Goal: Task Accomplishment & Management: Manage account settings

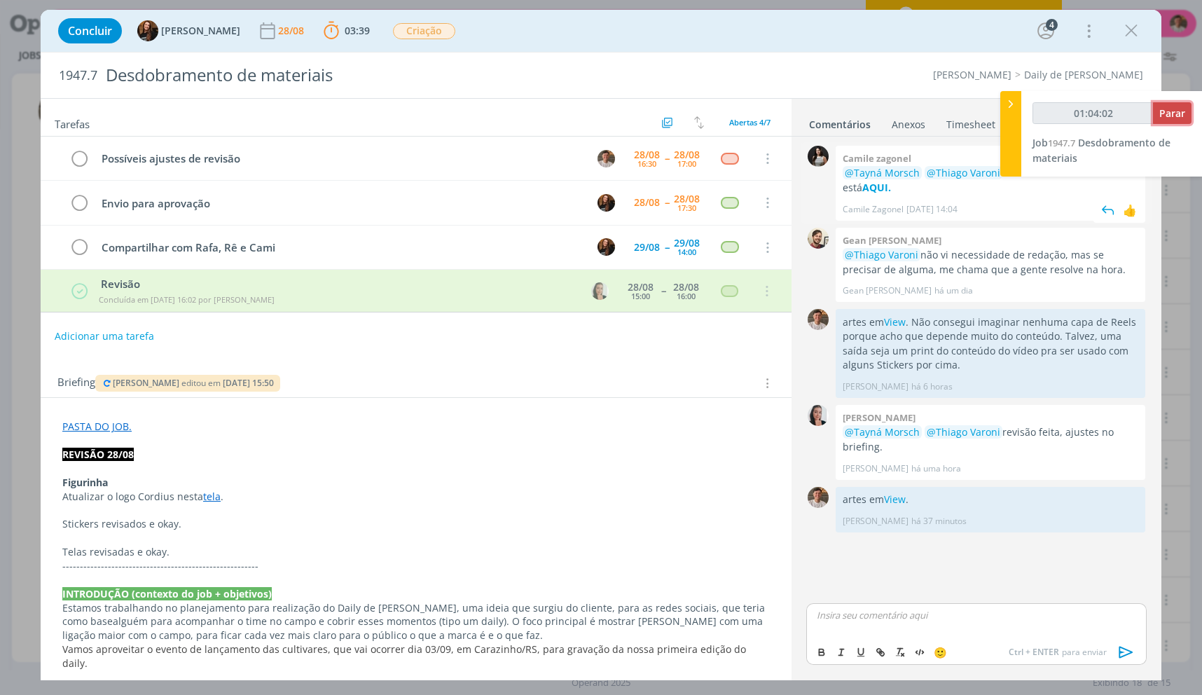
click at [1178, 123] on button "Parar" at bounding box center [1172, 113] width 39 height 22
click at [1180, 124] on div "01:04:02 Parar" at bounding box center [1112, 118] width 159 height 33
click at [1171, 156] on div "01:04:02 Parar Job 1947.7 Desdobramento de materiais" at bounding box center [1111, 133] width 181 height 85
type input "01:05:00"
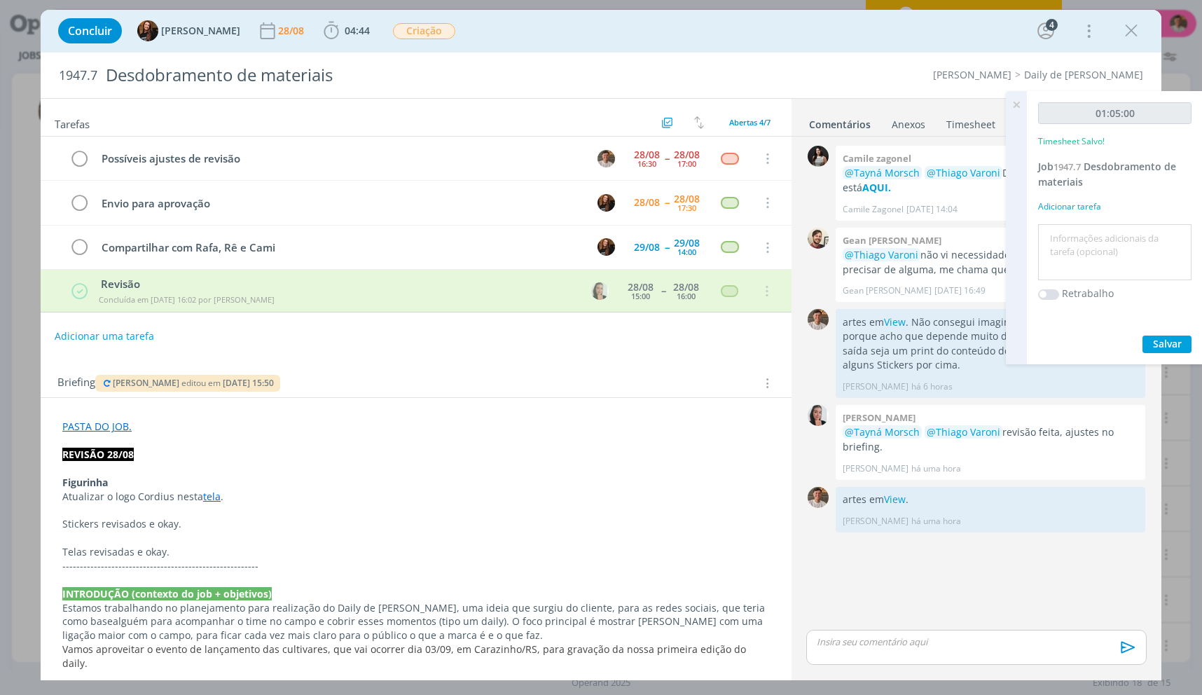
drag, startPoint x: 1134, startPoint y: 39, endPoint x: 987, endPoint y: 201, distance: 219.2
click at [1132, 39] on icon "dialog" at bounding box center [1131, 30] width 21 height 21
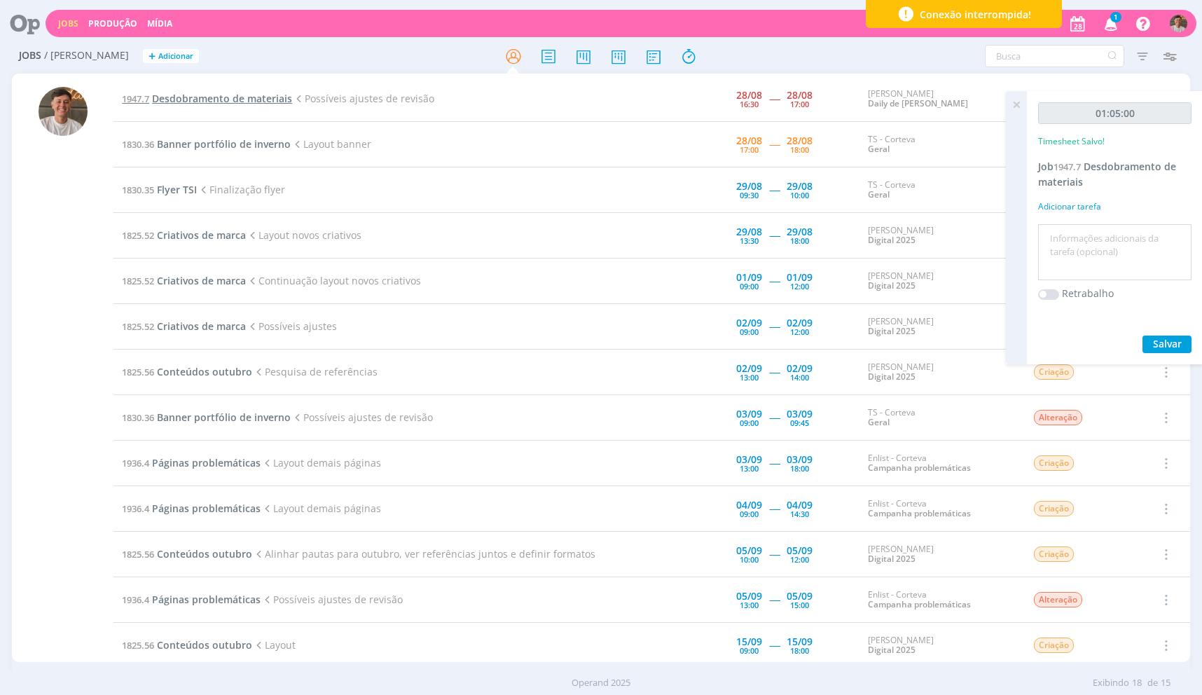
click at [270, 104] on span "Desdobramento de materiais" at bounding box center [222, 98] width 140 height 13
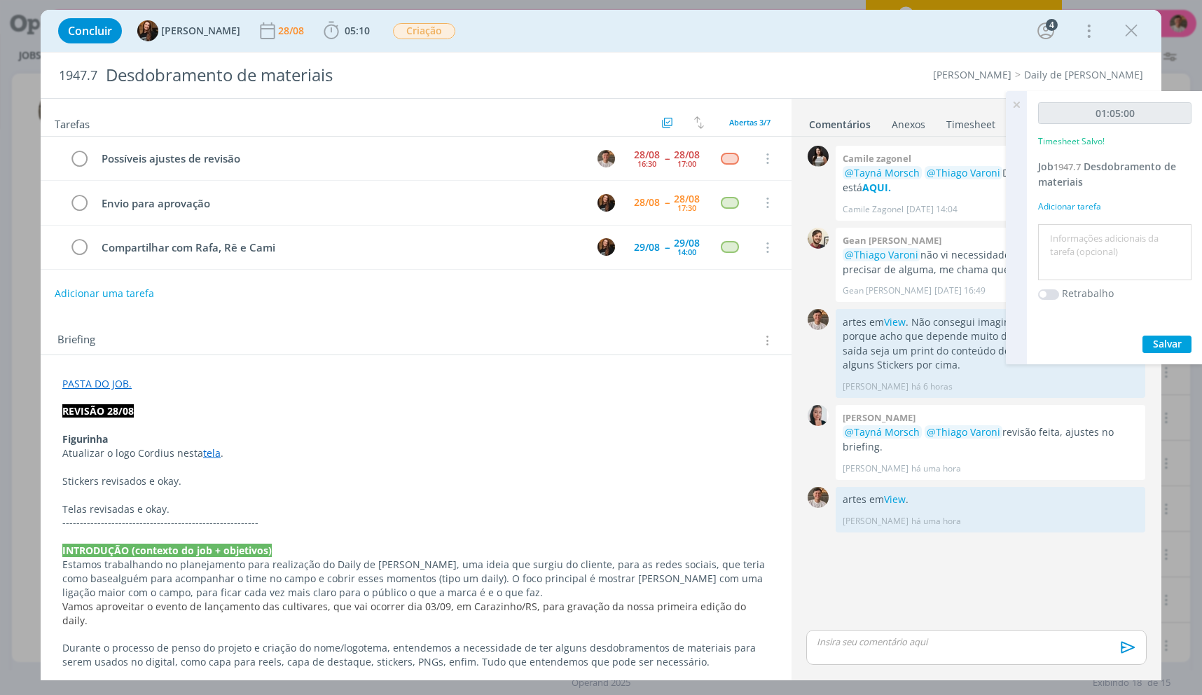
click at [204, 457] on link "tela" at bounding box center [212, 452] width 18 height 13
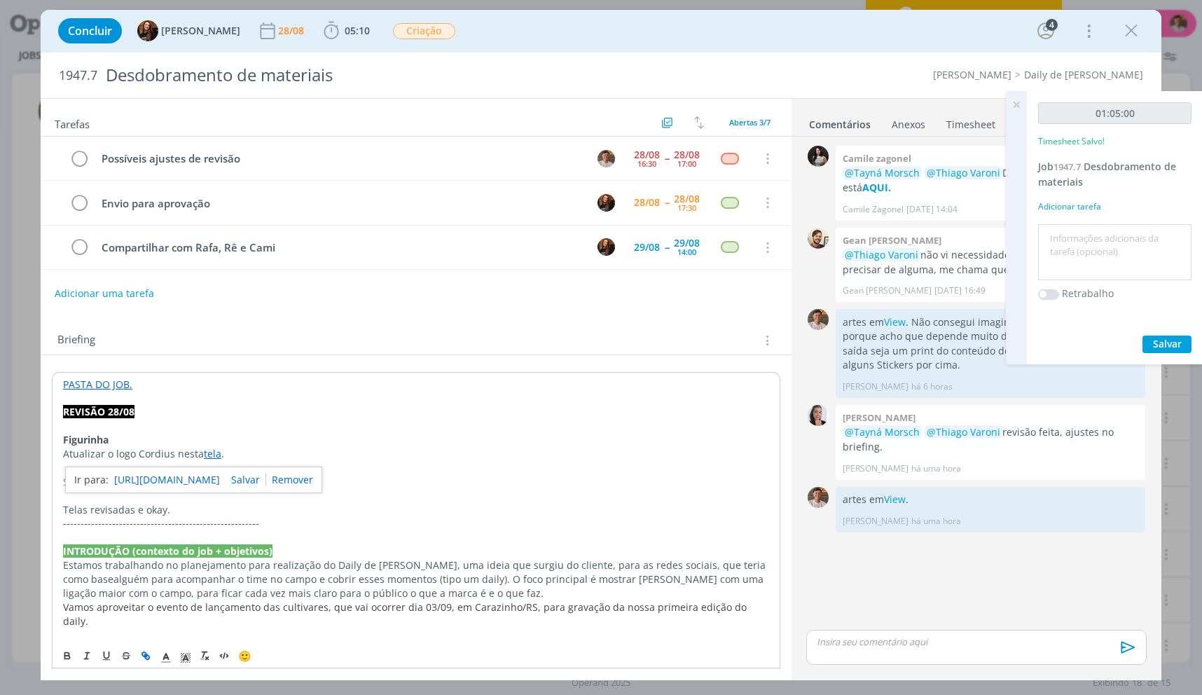
click at [210, 477] on link "[URL][DOMAIN_NAME]" at bounding box center [167, 480] width 106 height 18
click at [329, 42] on span "05:10 Iniciar Apontar Data * [DATE] Horas * 00:00 Tarefa Selecione a tarefa Des…" at bounding box center [346, 30] width 55 height 25
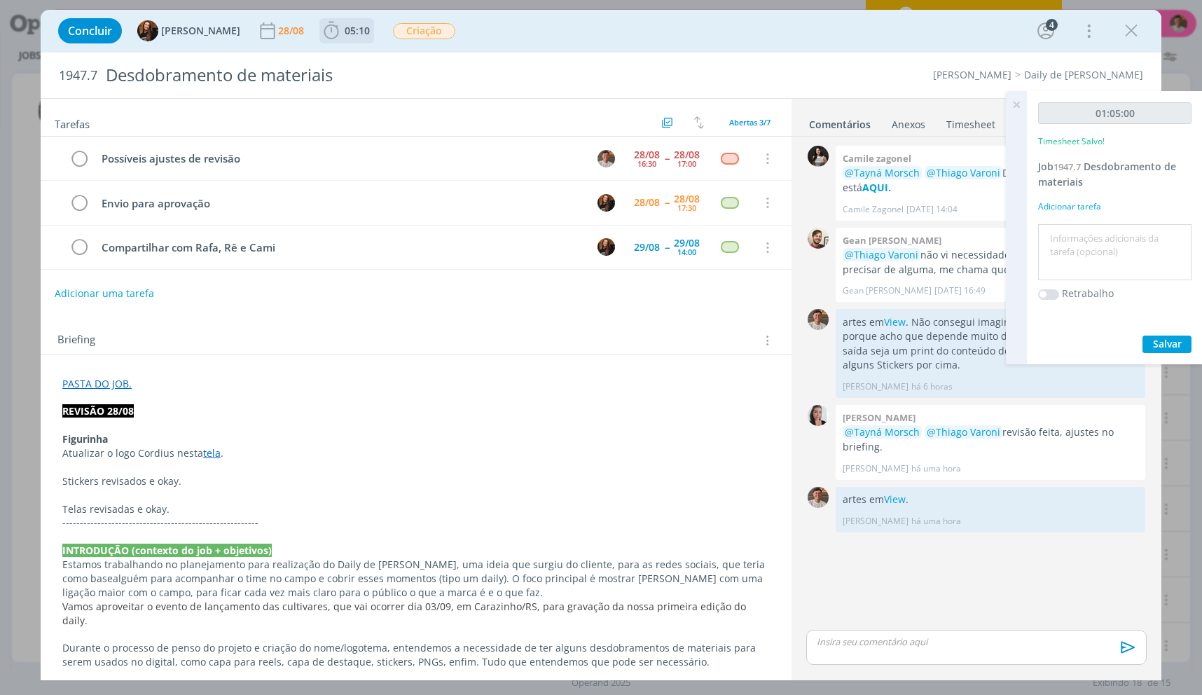
drag, startPoint x: 329, startPoint y: 39, endPoint x: 334, endPoint y: 52, distance: 13.8
click at [328, 39] on icon "dialog" at bounding box center [331, 30] width 21 height 21
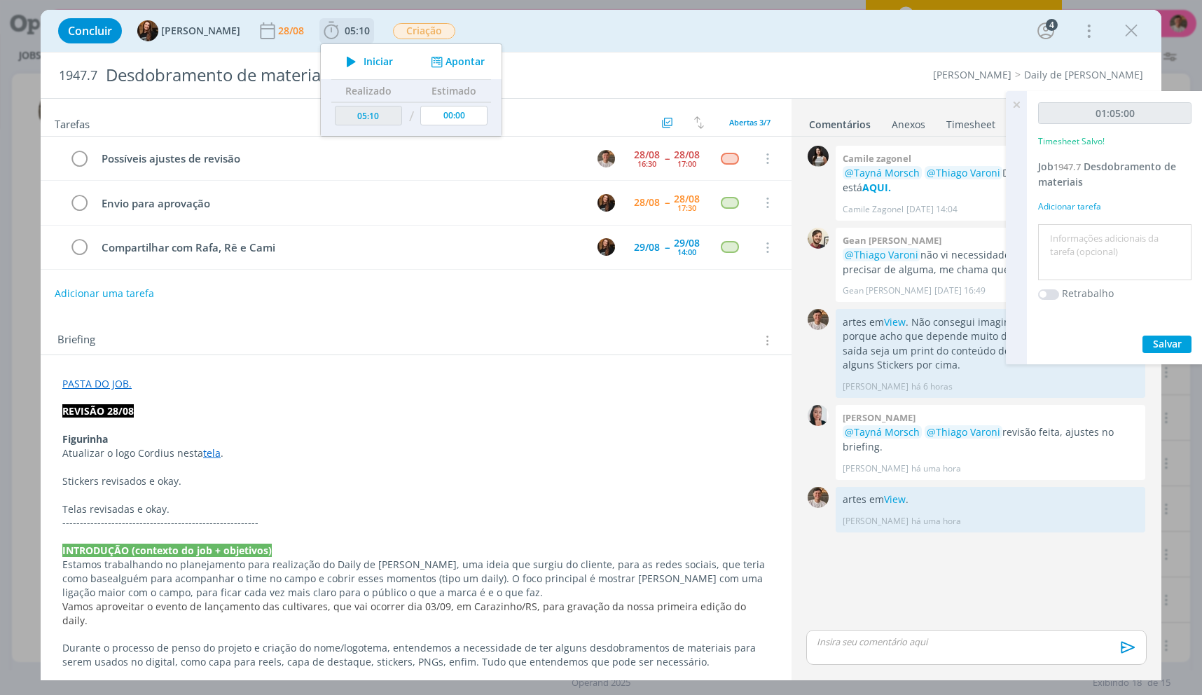
click at [338, 52] on button "Iniciar" at bounding box center [365, 62] width 55 height 20
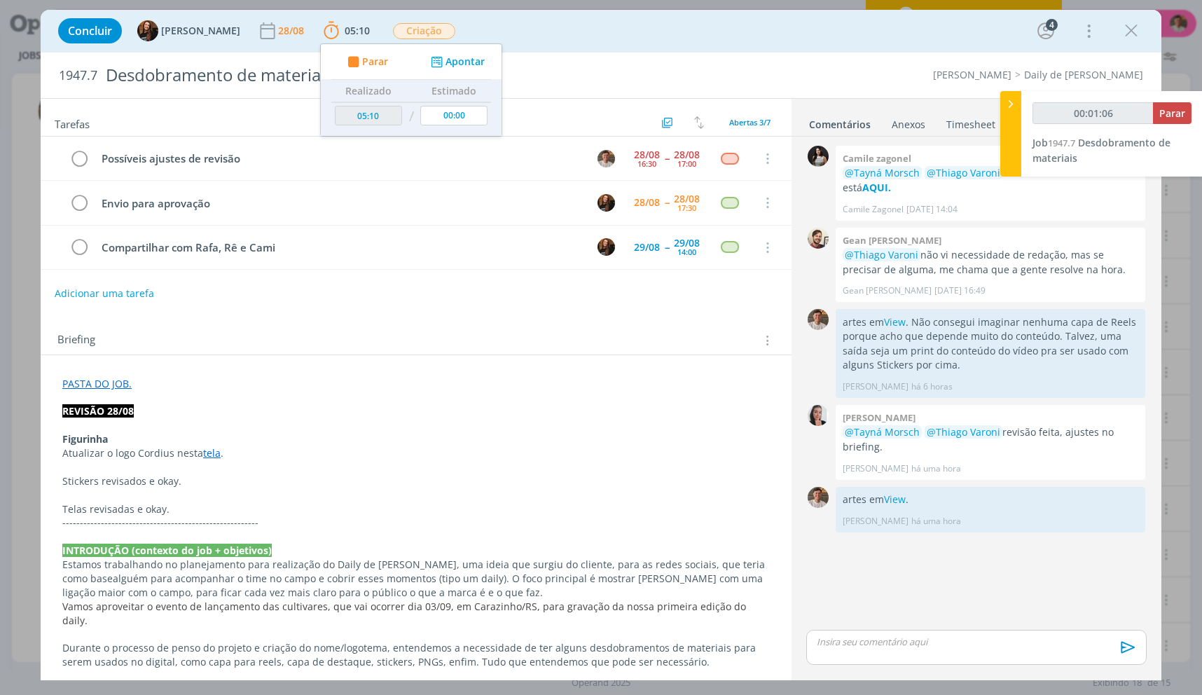
click at [908, 651] on div "dialog" at bounding box center [976, 647] width 340 height 35
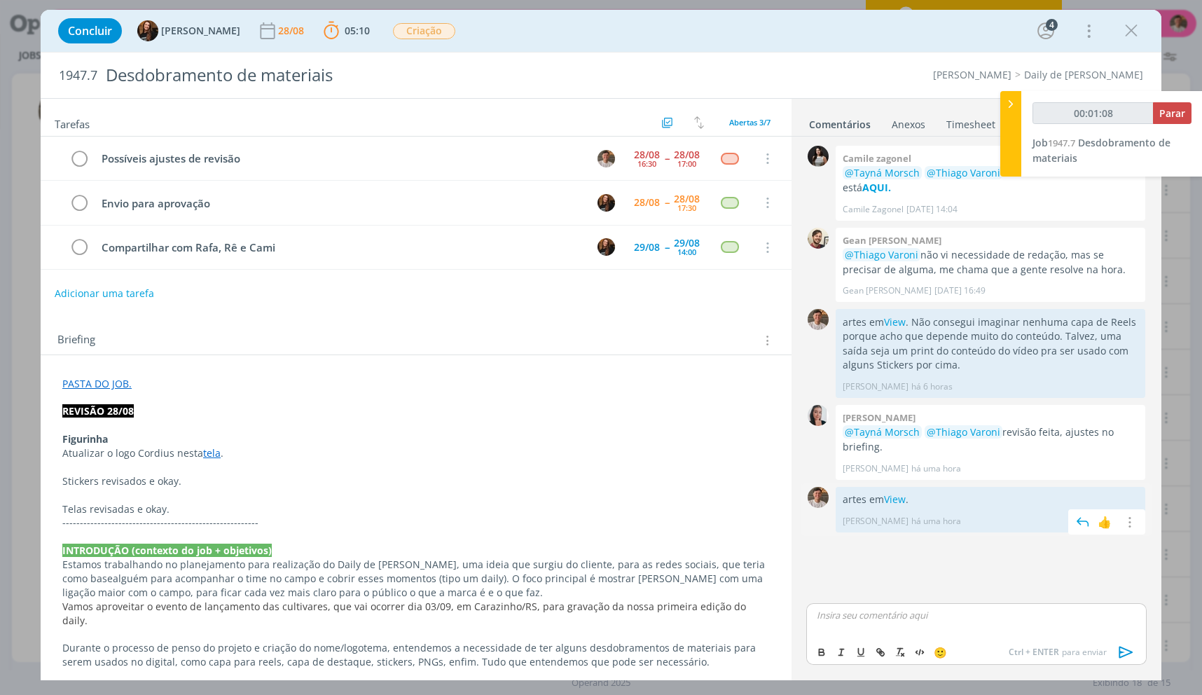
click at [918, 508] on div "[PERSON_NAME] há uma hora 👍 Editar Excluir" at bounding box center [991, 518] width 296 height 20
click at [921, 503] on p "artes em View ." at bounding box center [991, 499] width 296 height 14
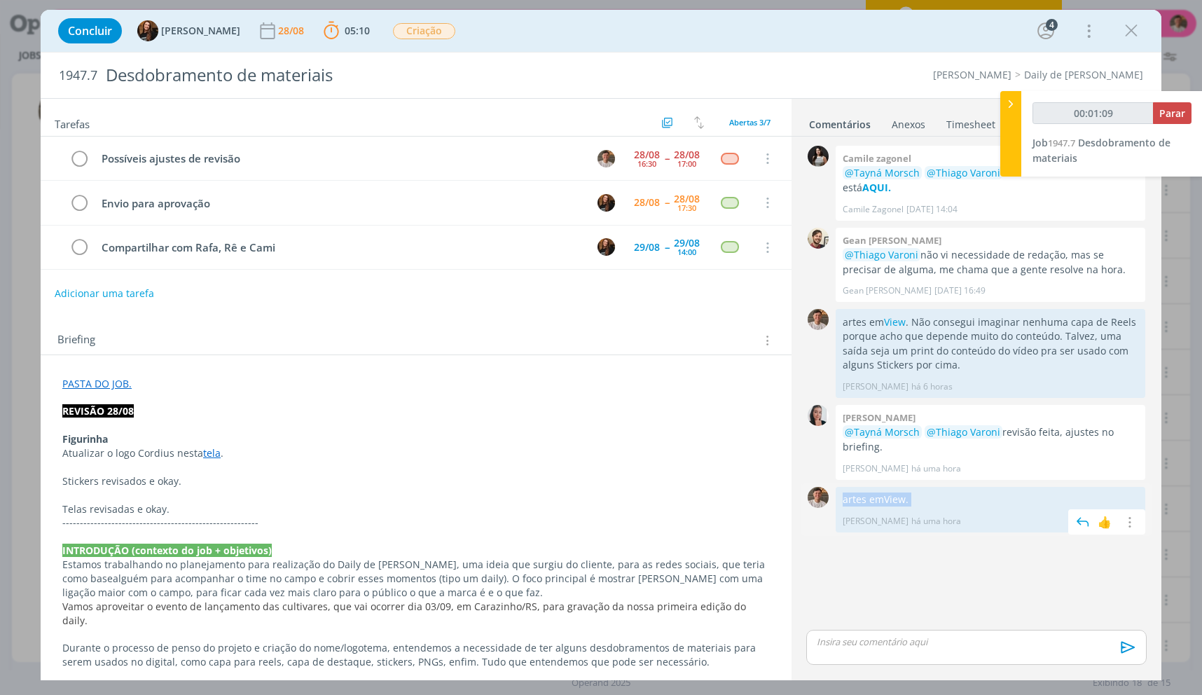
click at [921, 503] on p "artes em View ." at bounding box center [991, 499] width 296 height 14
click at [1135, 524] on icon "dialog" at bounding box center [1128, 522] width 15 height 13
click at [1071, 546] on link "Editar" at bounding box center [1081, 543] width 111 height 22
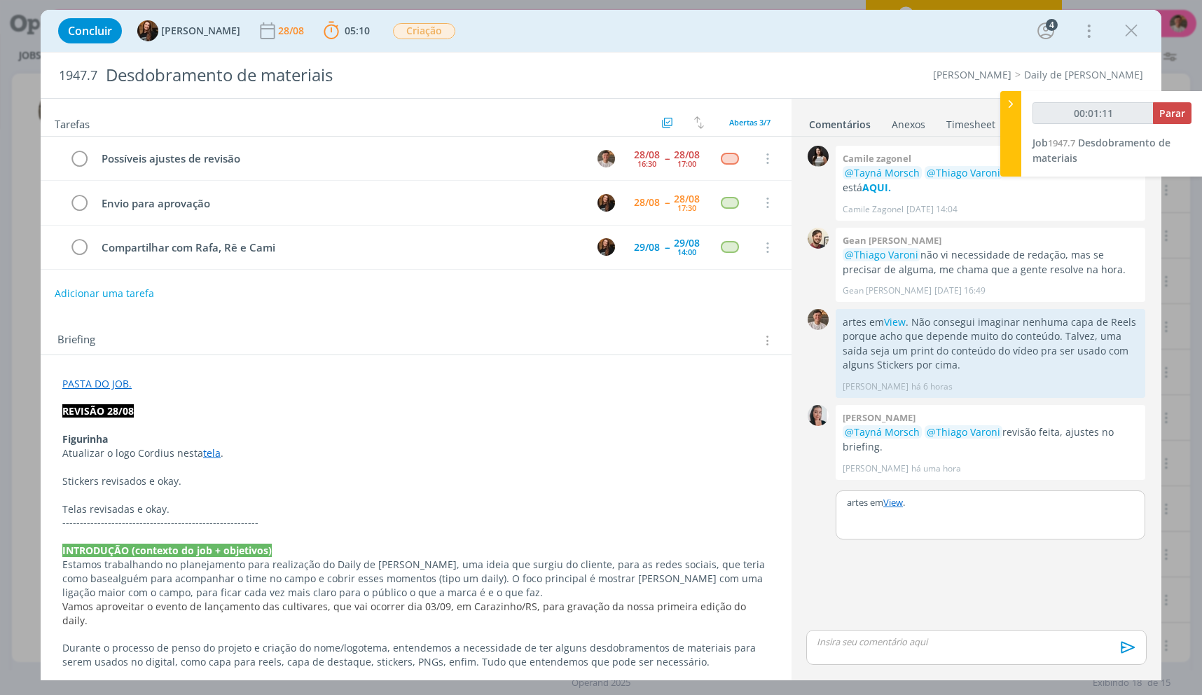
type input "00:01:12"
click at [846, 504] on div "artes em View ." at bounding box center [990, 502] width 308 height 22
click at [890, 543] on span "[PERSON_NAME]" at bounding box center [922, 547] width 87 height 15
click at [1114, 555] on button "Salvar" at bounding box center [1124, 561] width 32 height 17
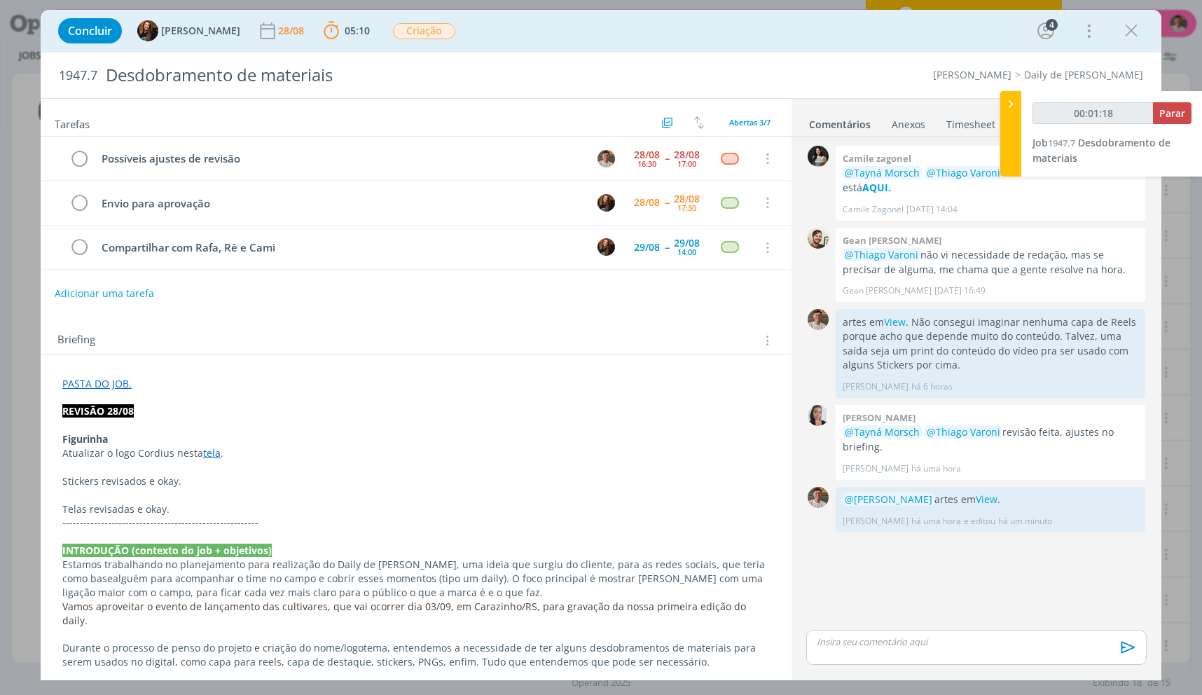
drag, startPoint x: 1189, startPoint y: 97, endPoint x: 1180, endPoint y: 104, distance: 11.4
click at [1182, 102] on div "00:01:18 Parar Job 1947.7 Desdobramento de materiais" at bounding box center [1111, 133] width 181 height 85
click at [1180, 105] on button "Parar" at bounding box center [1172, 113] width 39 height 22
click at [68, 160] on tr "Possíveis ajustes de revisão [DATE] 16:30 -- [DATE] 17:00 Cancelar" at bounding box center [416, 159] width 751 height 44
click at [73, 160] on icon "dialog" at bounding box center [79, 159] width 20 height 21
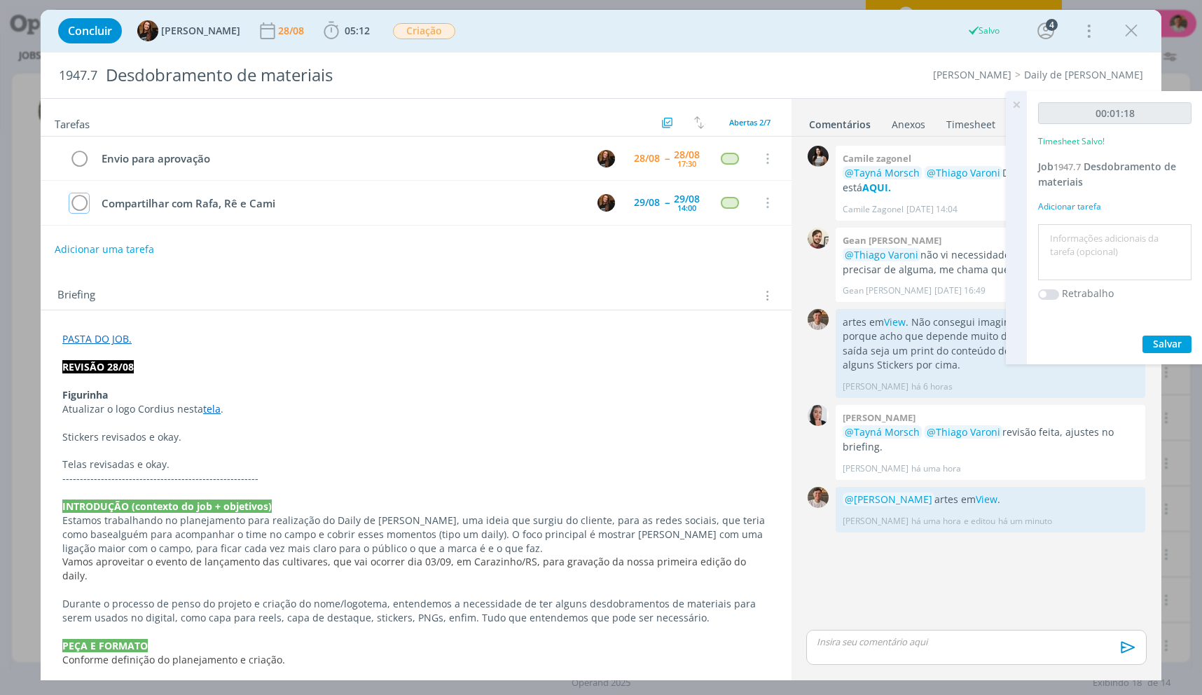
type input "00:02:00"
click at [1024, 104] on icon at bounding box center [1016, 104] width 25 height 27
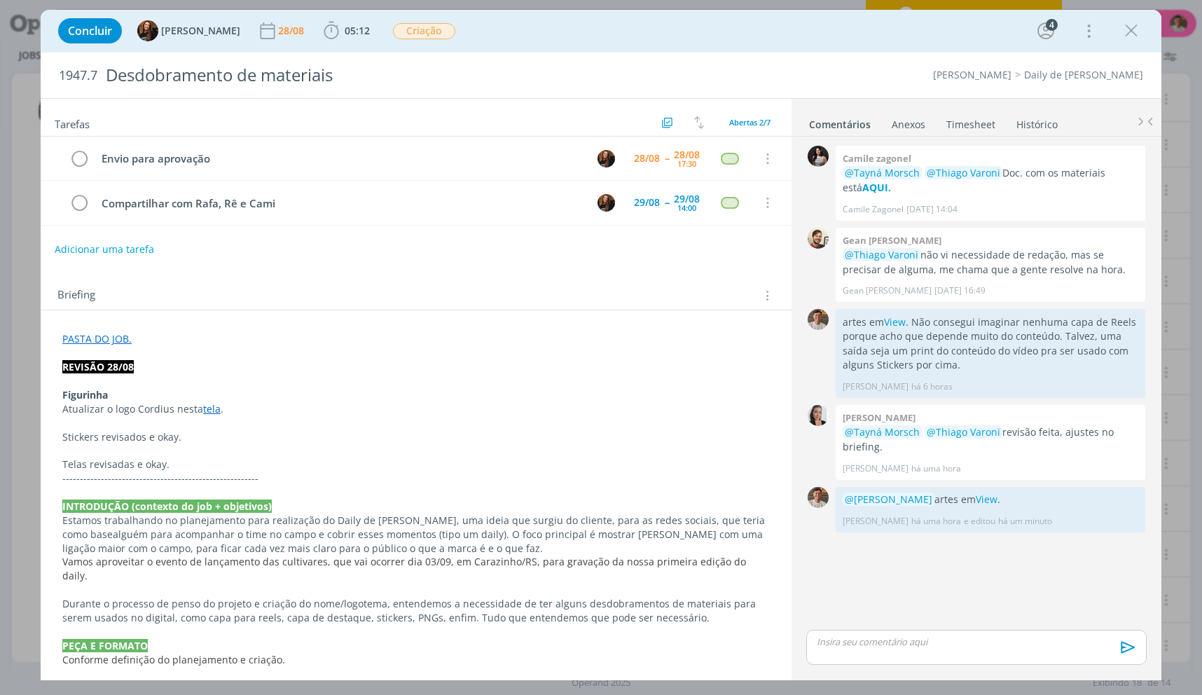
drag, startPoint x: 1126, startPoint y: 47, endPoint x: 842, endPoint y: 606, distance: 626.9
click at [1124, 49] on div "Concluir Tayná Morsch [DATE] 05:12 Iniciar Apontar Data * [DATE] Horas * 00:00 …" at bounding box center [601, 31] width 1121 height 42
click at [1129, 35] on icon "dialog" at bounding box center [1131, 30] width 21 height 21
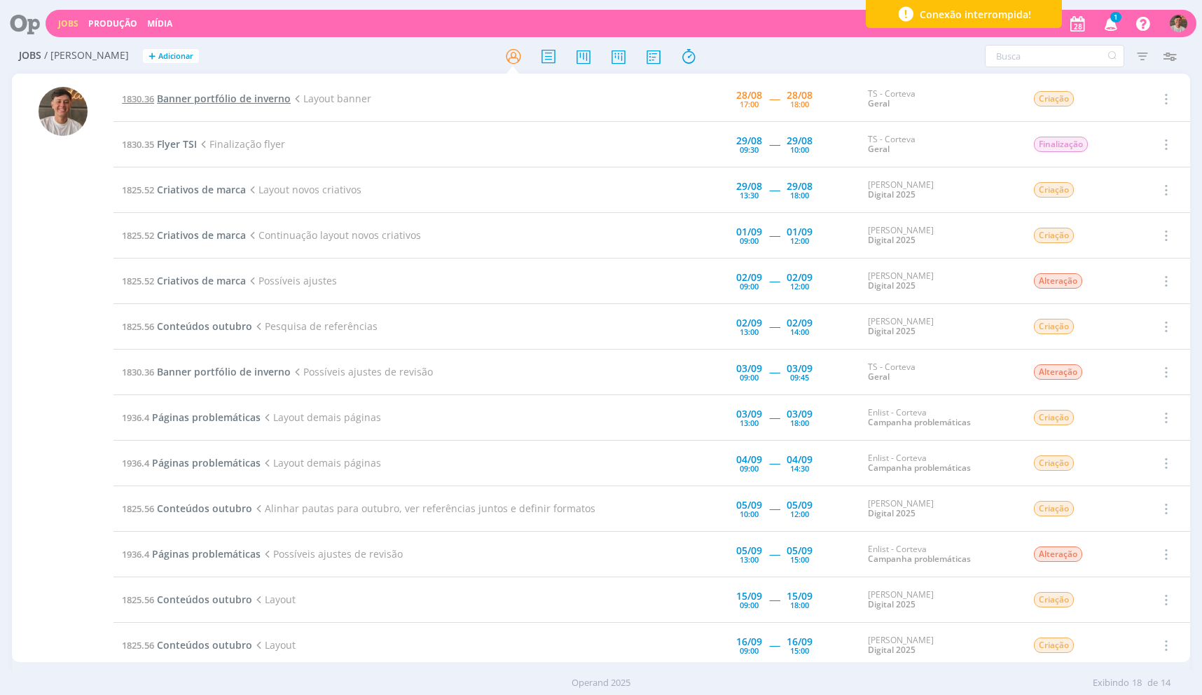
click at [213, 102] on span "Banner portfólio de inverno" at bounding box center [224, 98] width 134 height 13
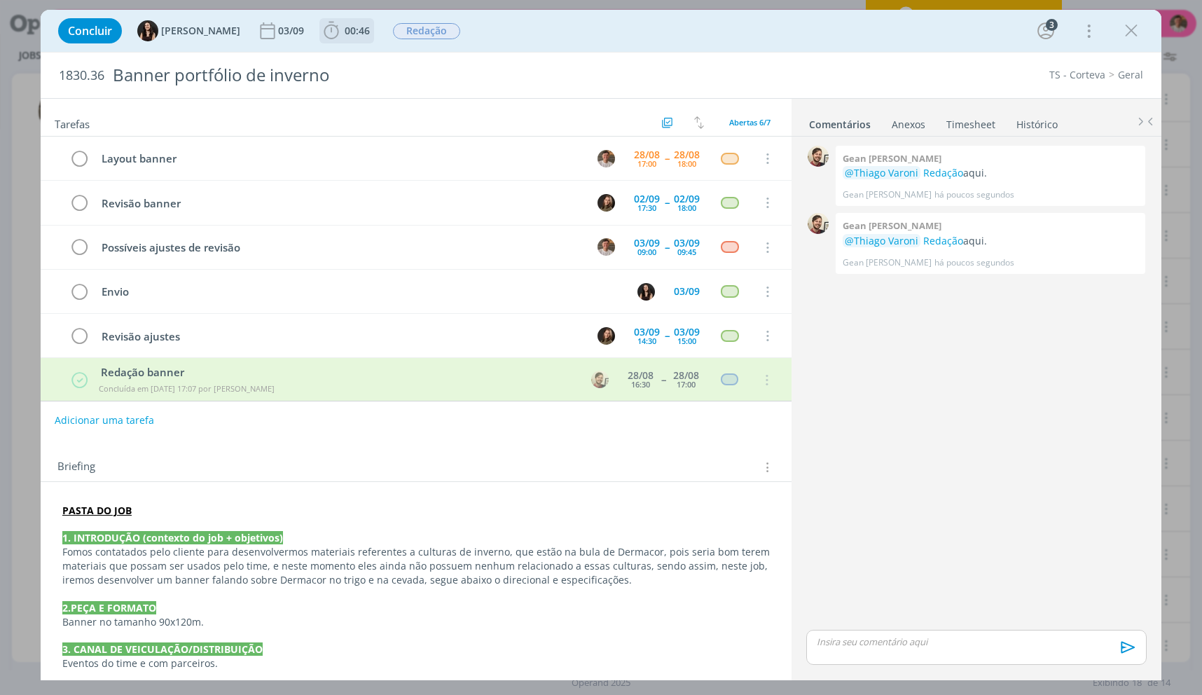
drag, startPoint x: 354, startPoint y: 30, endPoint x: 354, endPoint y: 46, distance: 16.1
click at [354, 30] on b "00:46" at bounding box center [357, 31] width 31 height 10
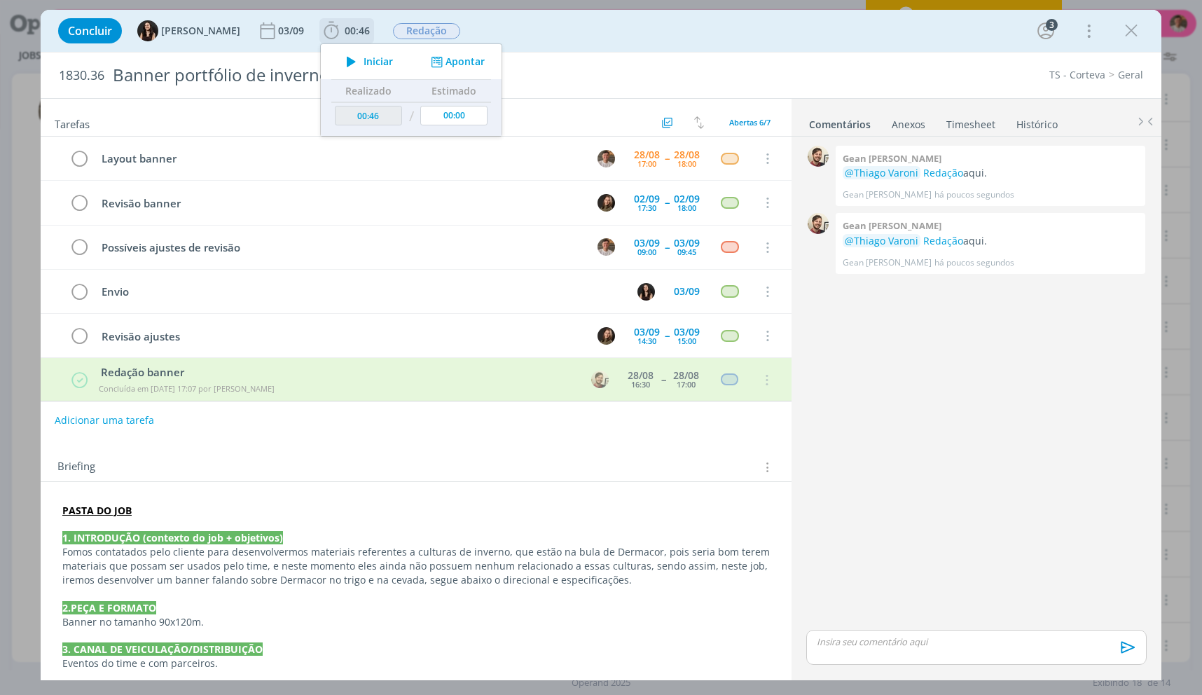
click at [357, 53] on button "Iniciar" at bounding box center [365, 62] width 55 height 20
click at [941, 238] on link "Redação" at bounding box center [943, 240] width 40 height 13
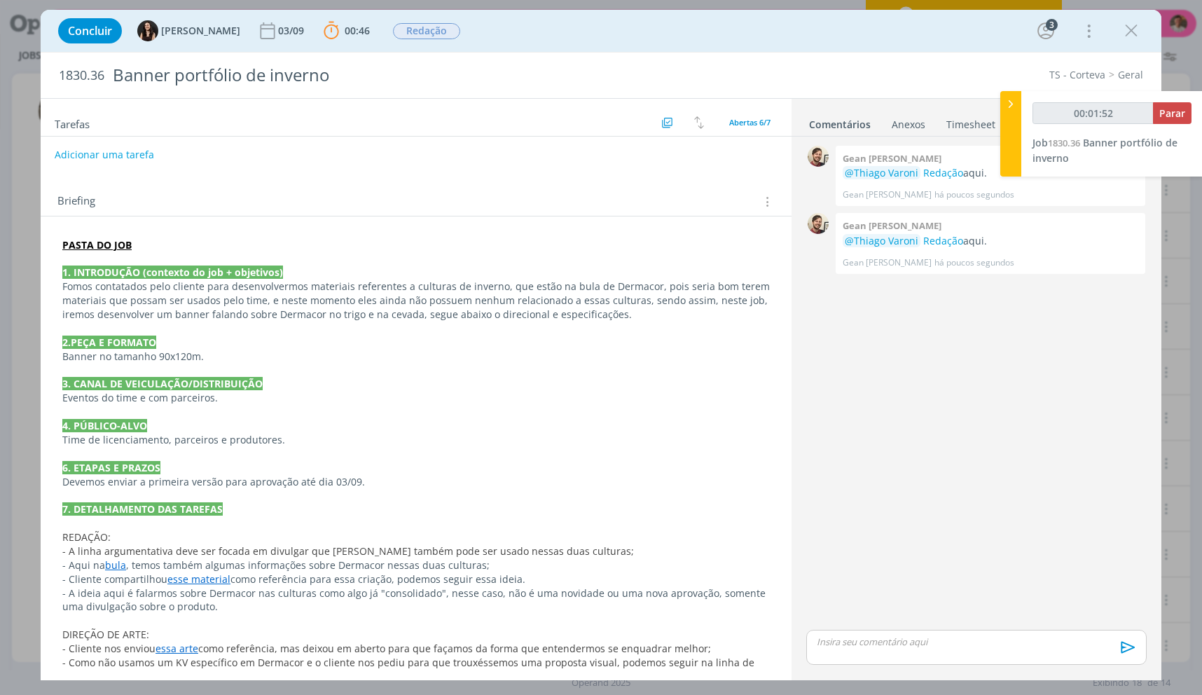
scroll to position [280, 0]
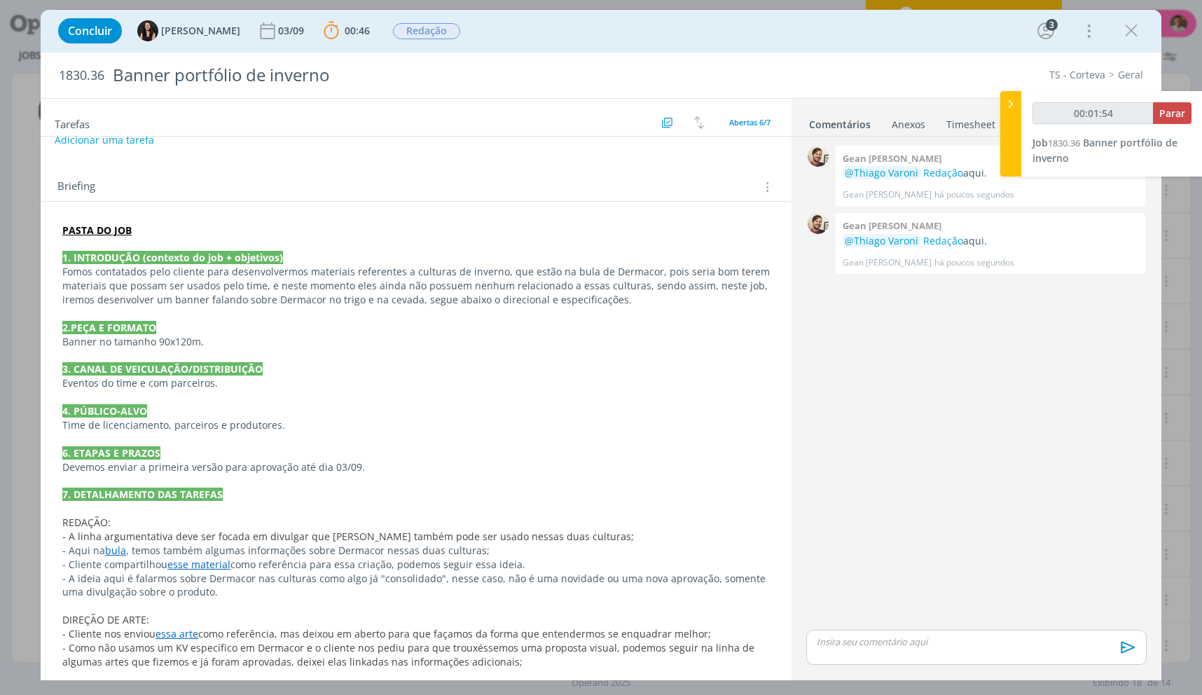
click at [183, 637] on link "essa arte" at bounding box center [177, 633] width 43 height 13
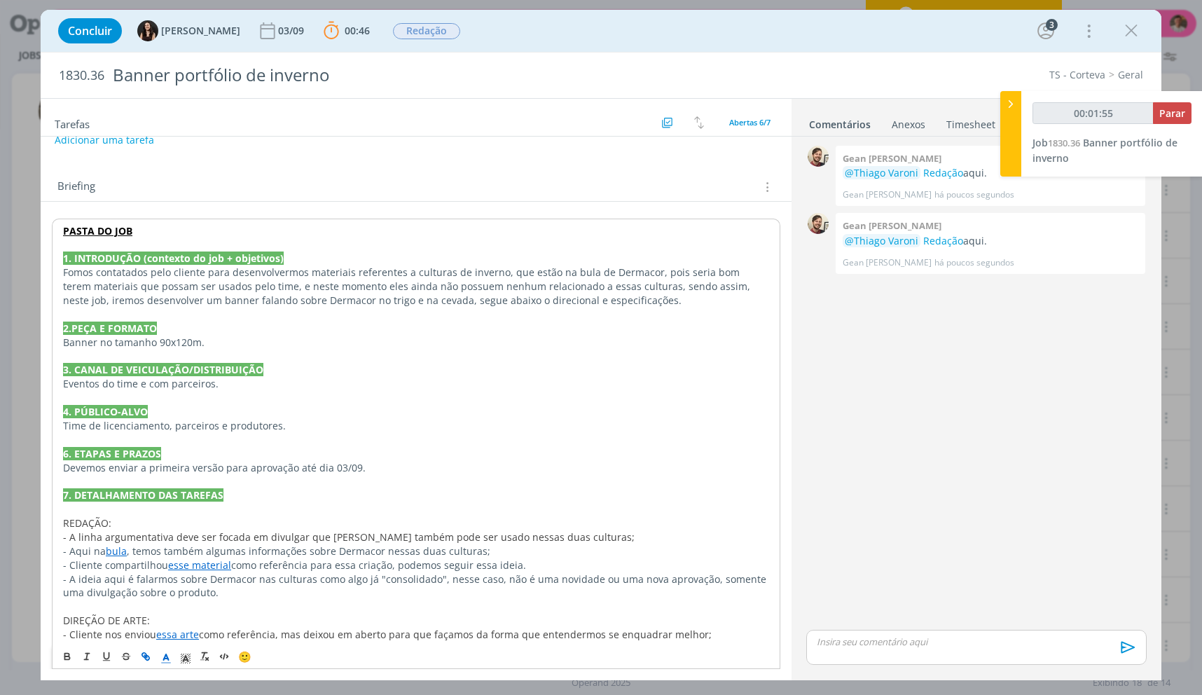
click at [184, 634] on link "essa arte" at bounding box center [177, 634] width 43 height 13
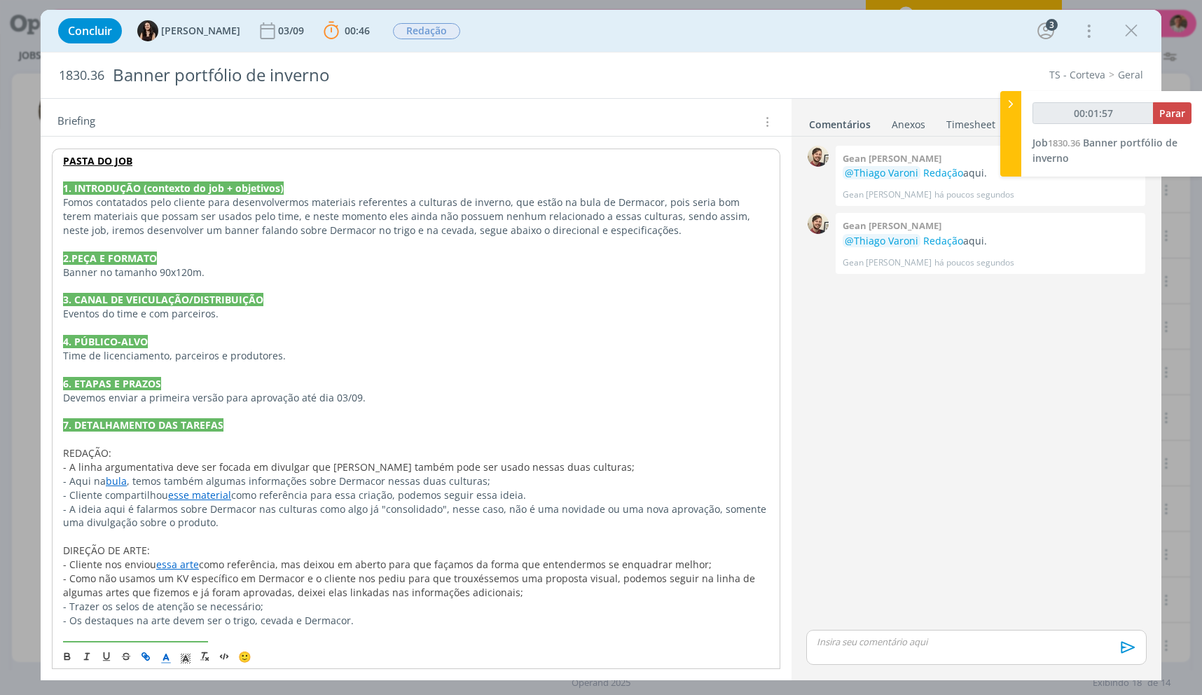
click at [184, 560] on link "essa arte" at bounding box center [177, 564] width 43 height 13
click at [180, 561] on link "essa arte" at bounding box center [177, 564] width 43 height 13
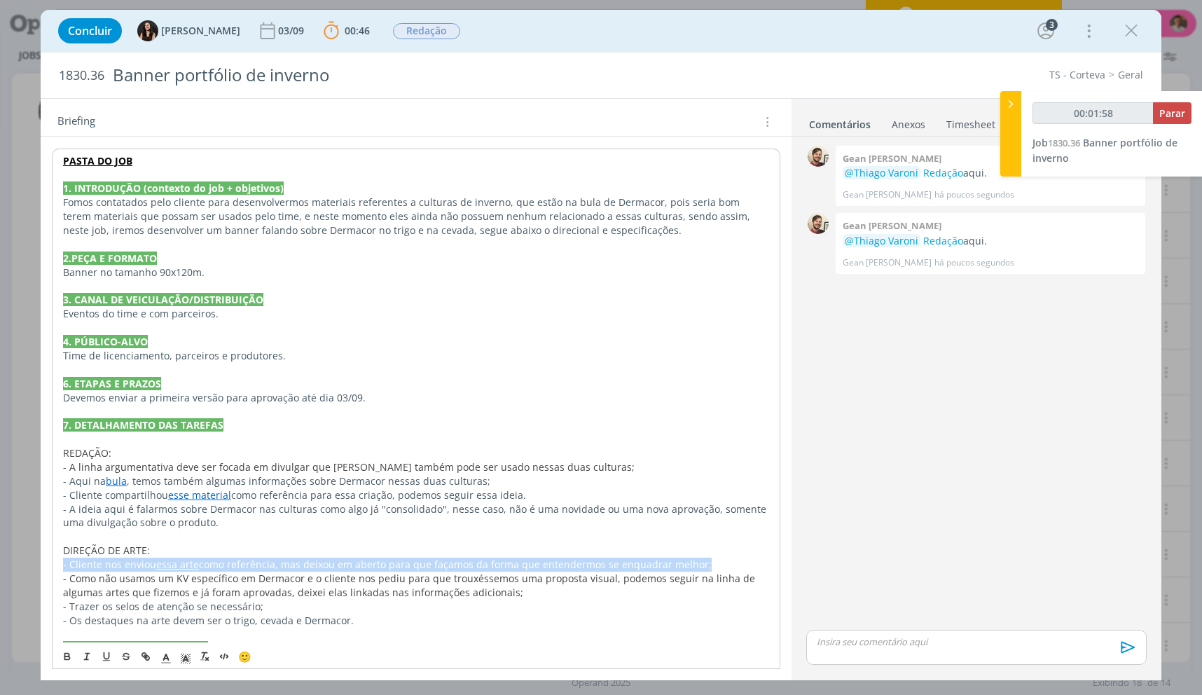
click at [180, 560] on link "essa arte" at bounding box center [177, 564] width 43 height 13
click at [174, 561] on link "essa arte" at bounding box center [177, 564] width 43 height 13
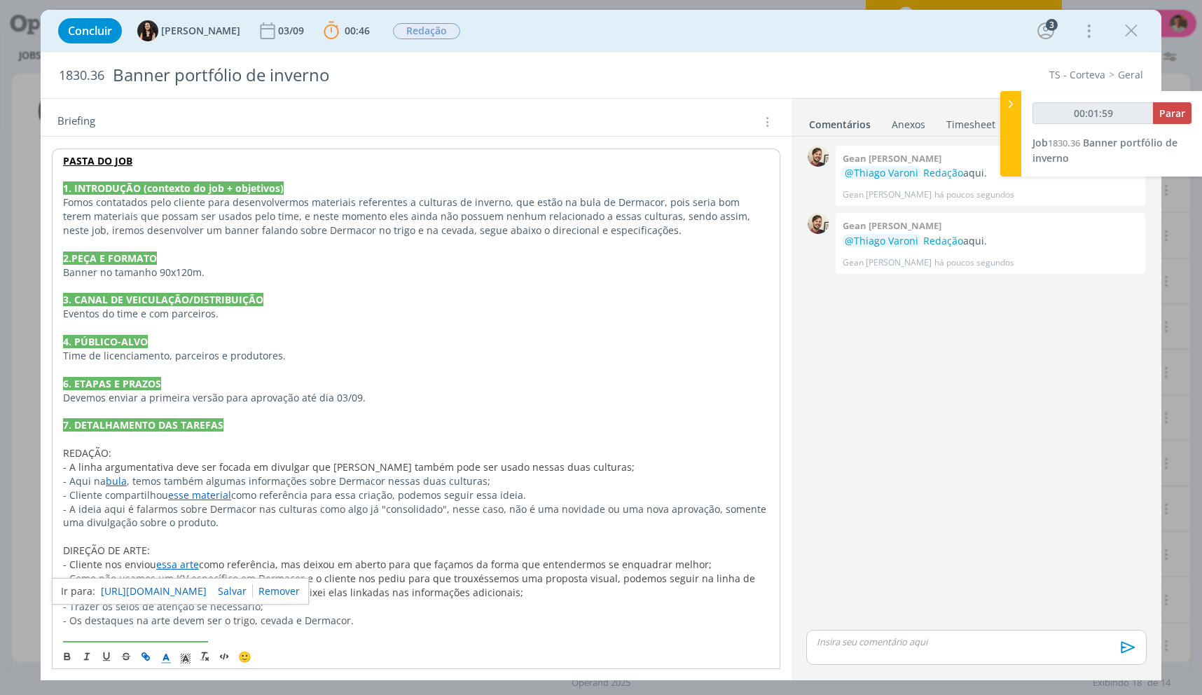
click at [156, 586] on link "[URL][DOMAIN_NAME]" at bounding box center [154, 591] width 106 height 18
click at [174, 560] on link "essa arte" at bounding box center [177, 564] width 43 height 13
click at [177, 588] on link "[URL][DOMAIN_NAME]" at bounding box center [154, 591] width 106 height 18
click at [187, 567] on link "essa arte" at bounding box center [177, 564] width 43 height 13
click at [192, 590] on link "[URL][DOMAIN_NAME]" at bounding box center [154, 591] width 106 height 18
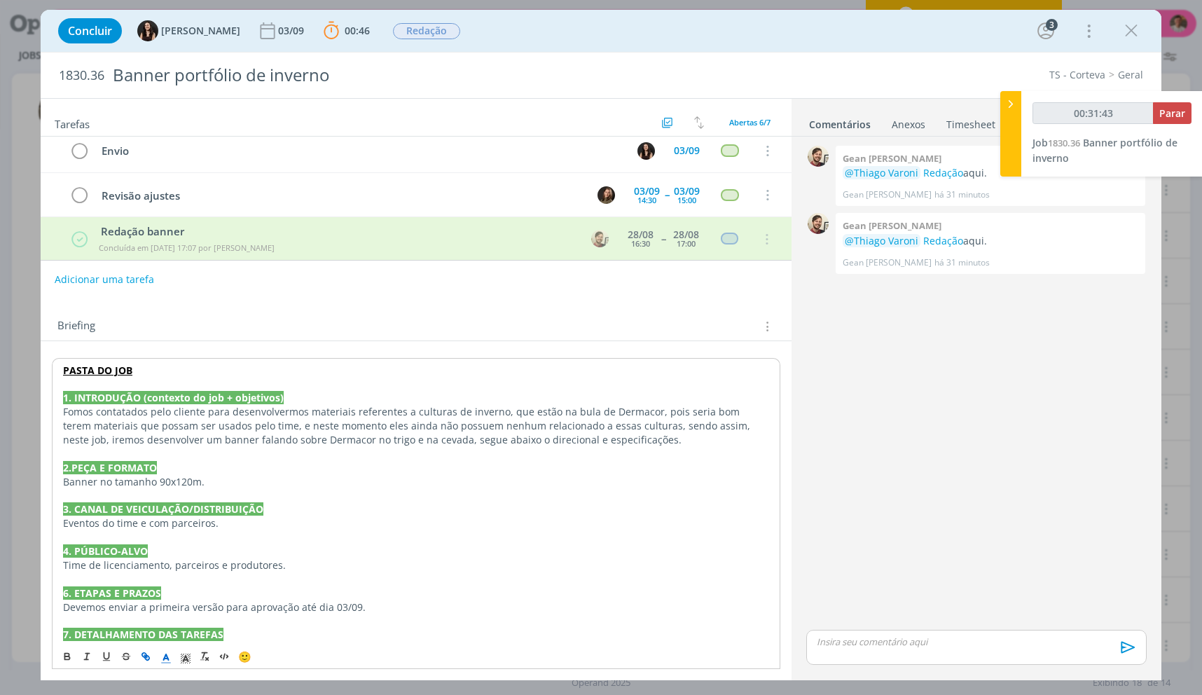
scroll to position [140, 0]
type input "00:39:42"
click at [1183, 127] on div "00:39:42 Parar" at bounding box center [1112, 118] width 159 height 33
click at [1180, 118] on span "Parar" at bounding box center [1172, 112] width 26 height 13
click at [114, 365] on strong "PASTA DO JOB" at bounding box center [96, 370] width 69 height 13
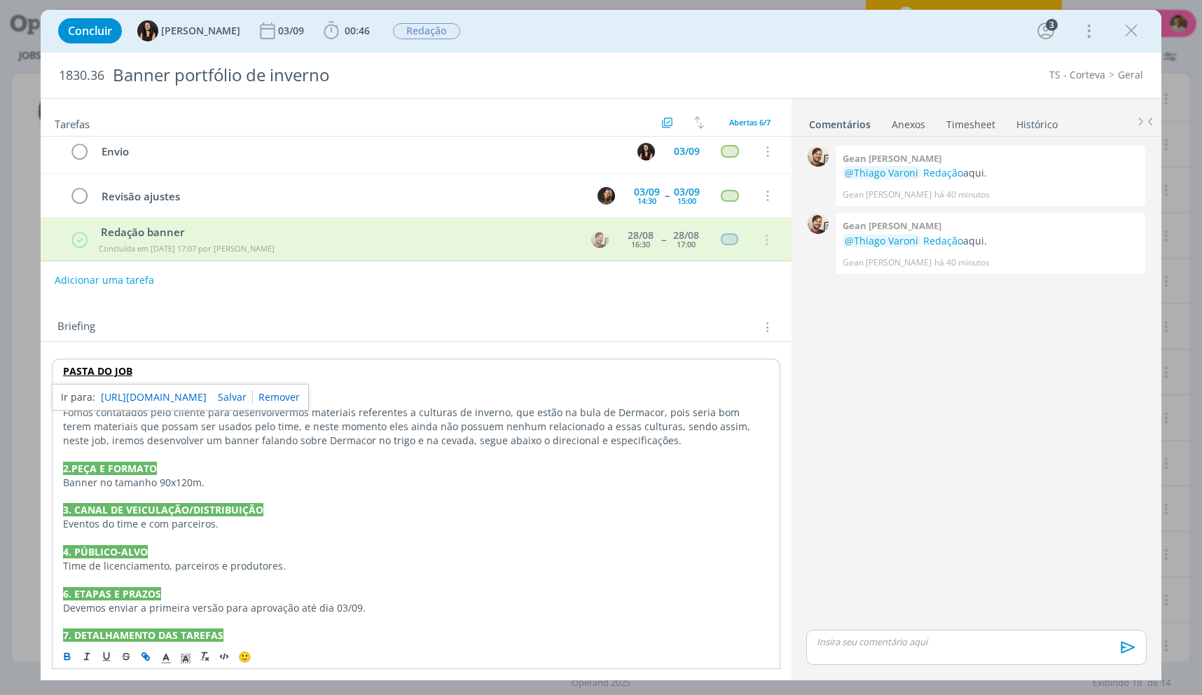
click at [129, 396] on link "[URL][DOMAIN_NAME]" at bounding box center [154, 397] width 106 height 18
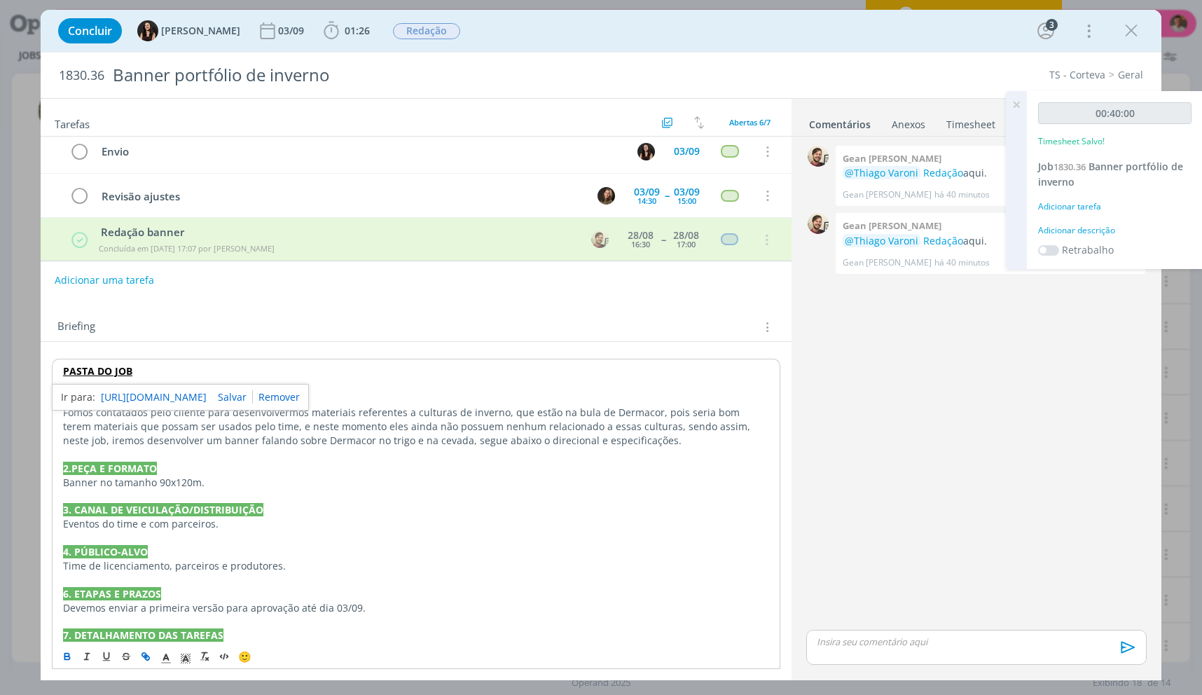
click at [972, 649] on div "dialog" at bounding box center [976, 647] width 340 height 35
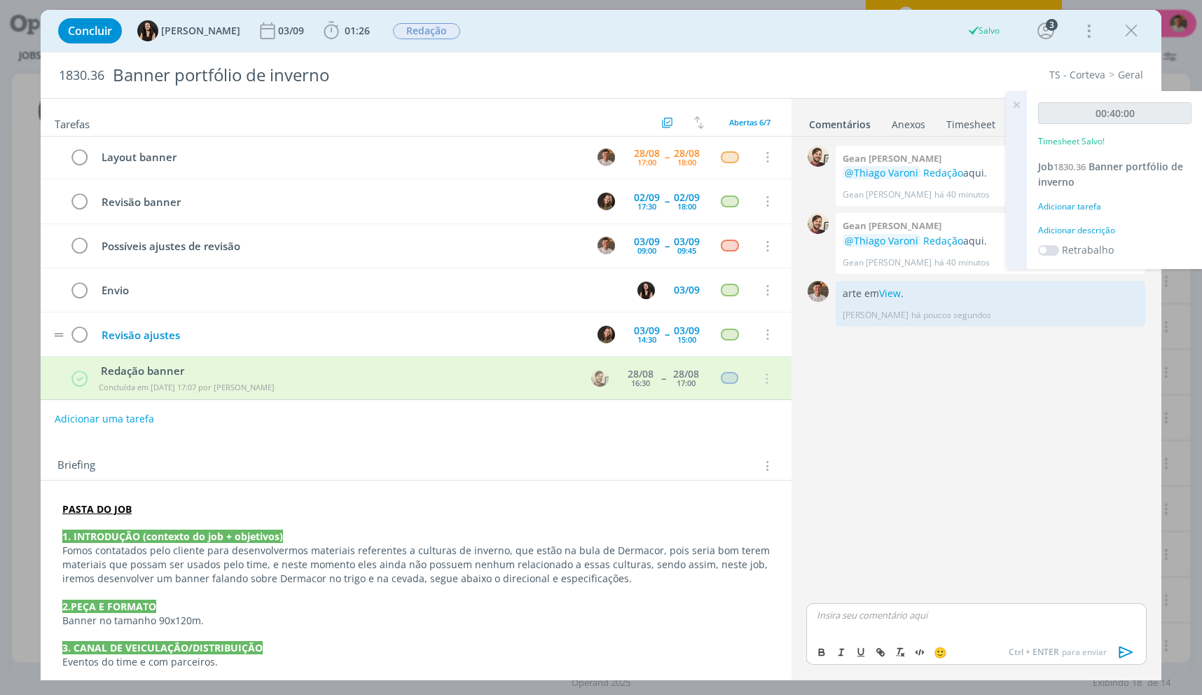
scroll to position [0, 0]
drag, startPoint x: 74, startPoint y: 160, endPoint x: 81, endPoint y: 156, distance: 8.2
click at [74, 160] on icon "dialog" at bounding box center [79, 159] width 20 height 21
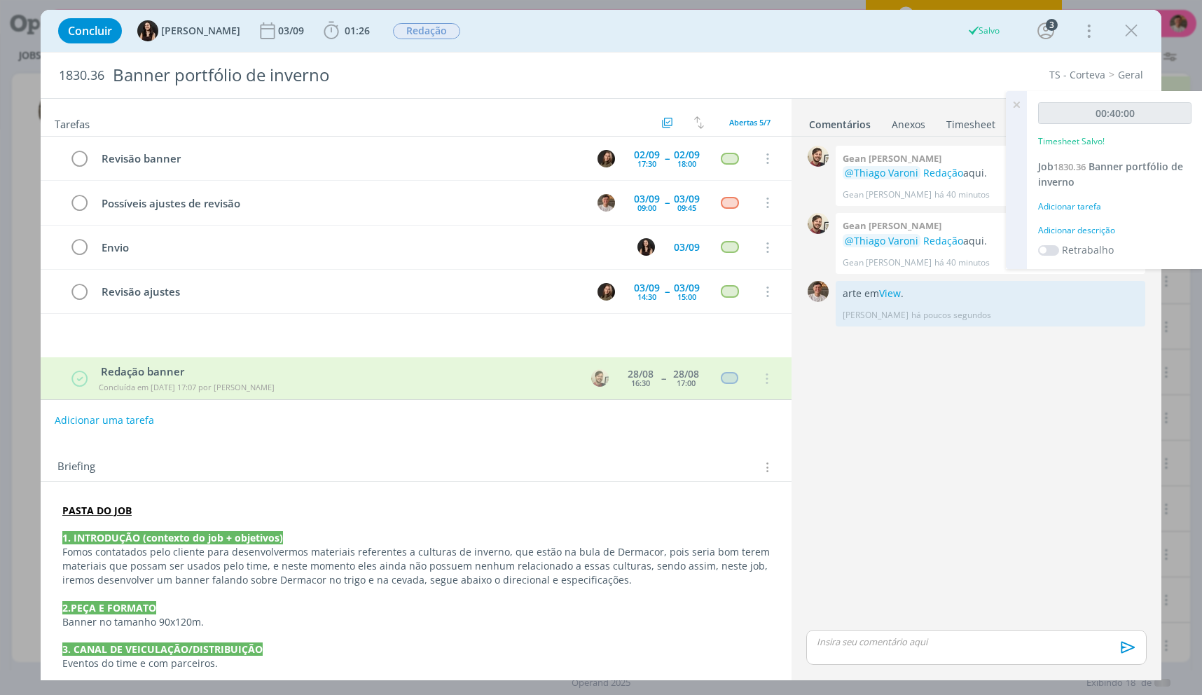
click at [1065, 231] on div "Adicionar descrição" at bounding box center [1114, 230] width 153 height 13
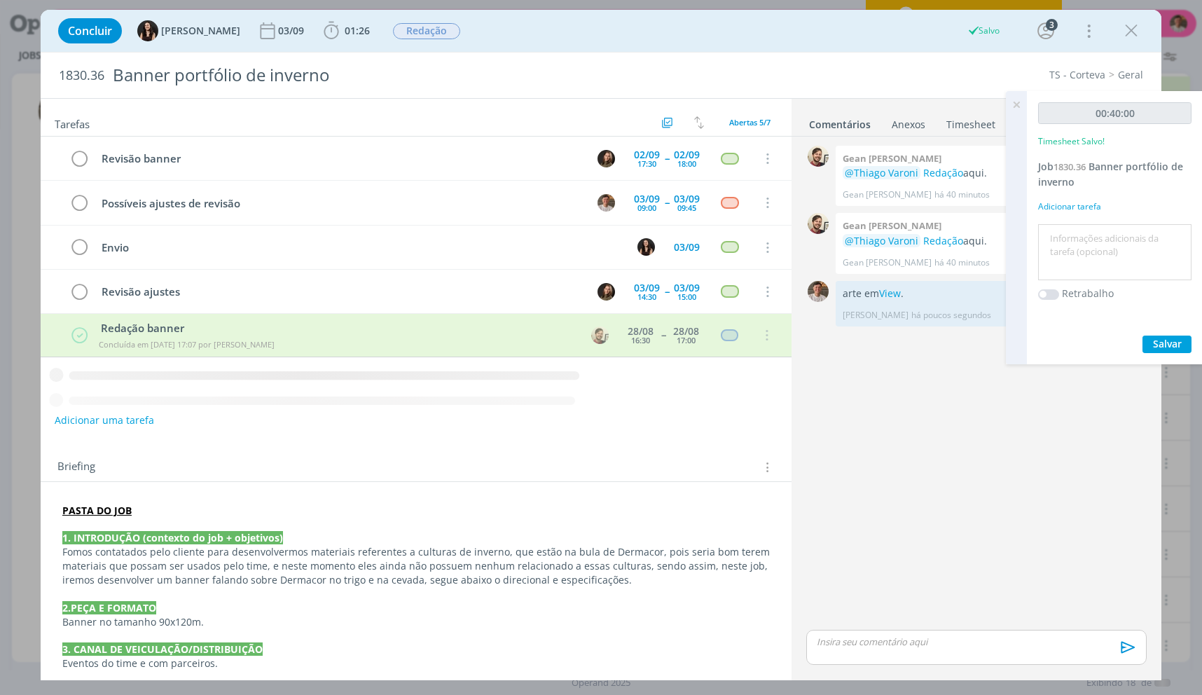
click at [1065, 231] on textarea at bounding box center [1115, 253] width 146 height 50
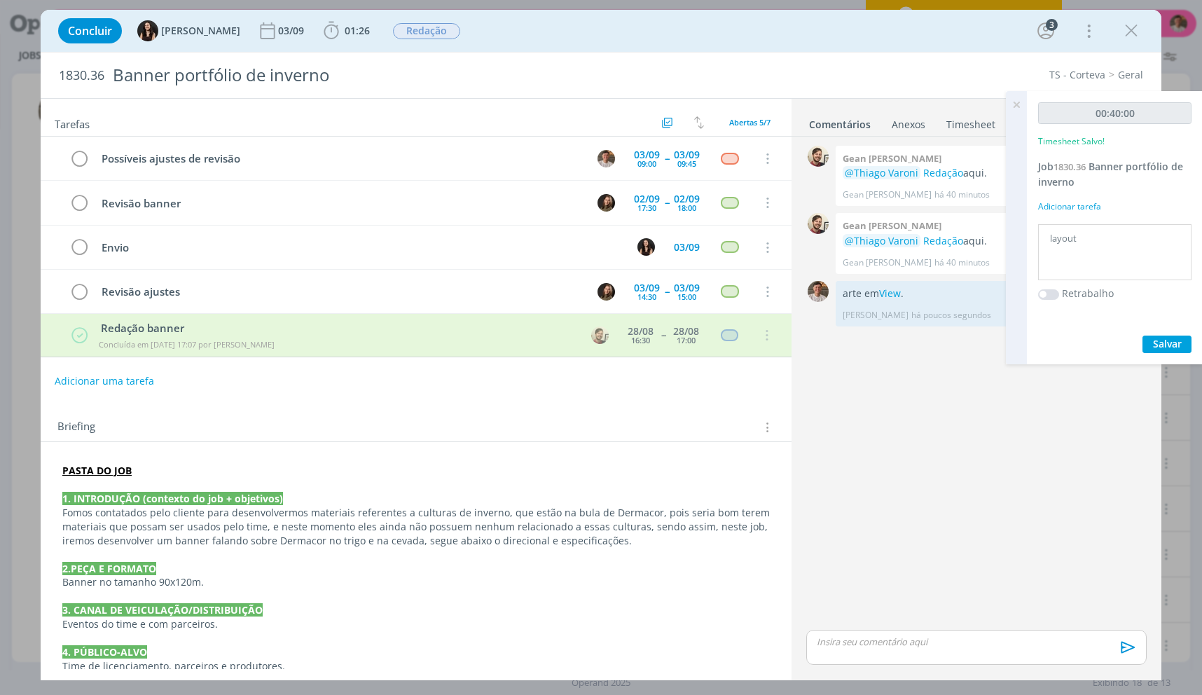
type textarea "layout"
click at [1143, 336] on button "Salvar" at bounding box center [1167, 345] width 49 height 18
click at [1132, 38] on icon "dialog" at bounding box center [1131, 30] width 21 height 21
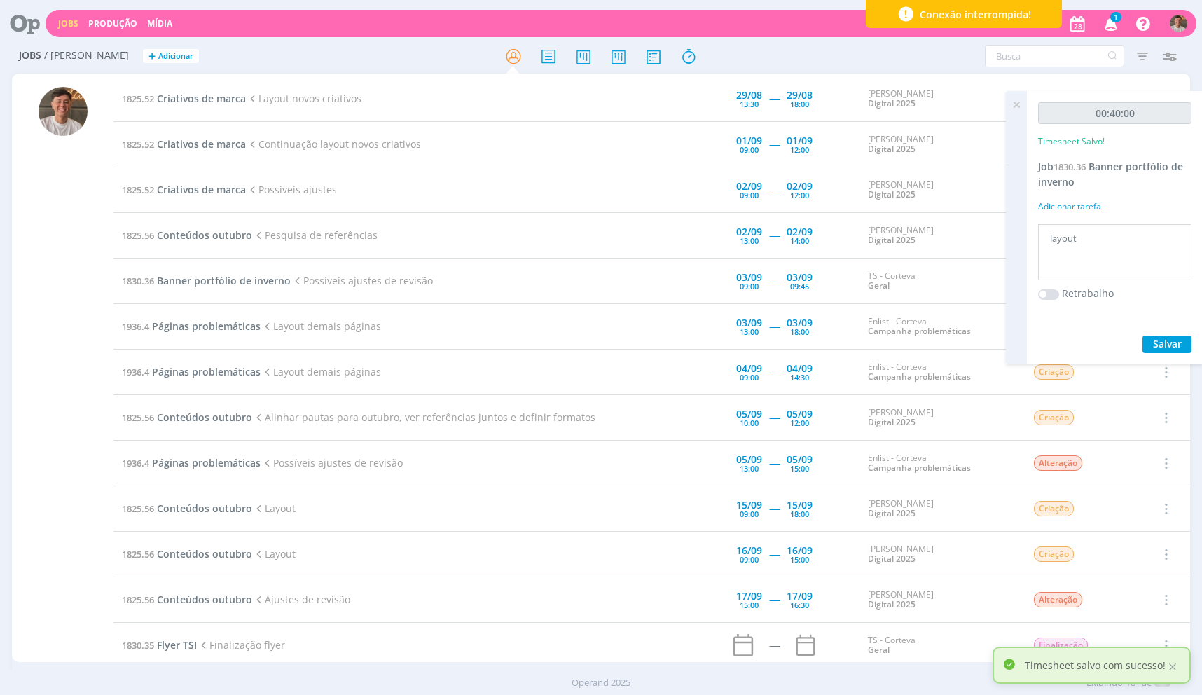
click at [1019, 101] on div at bounding box center [601, 347] width 1202 height 695
click at [1019, 101] on icon at bounding box center [1016, 104] width 25 height 27
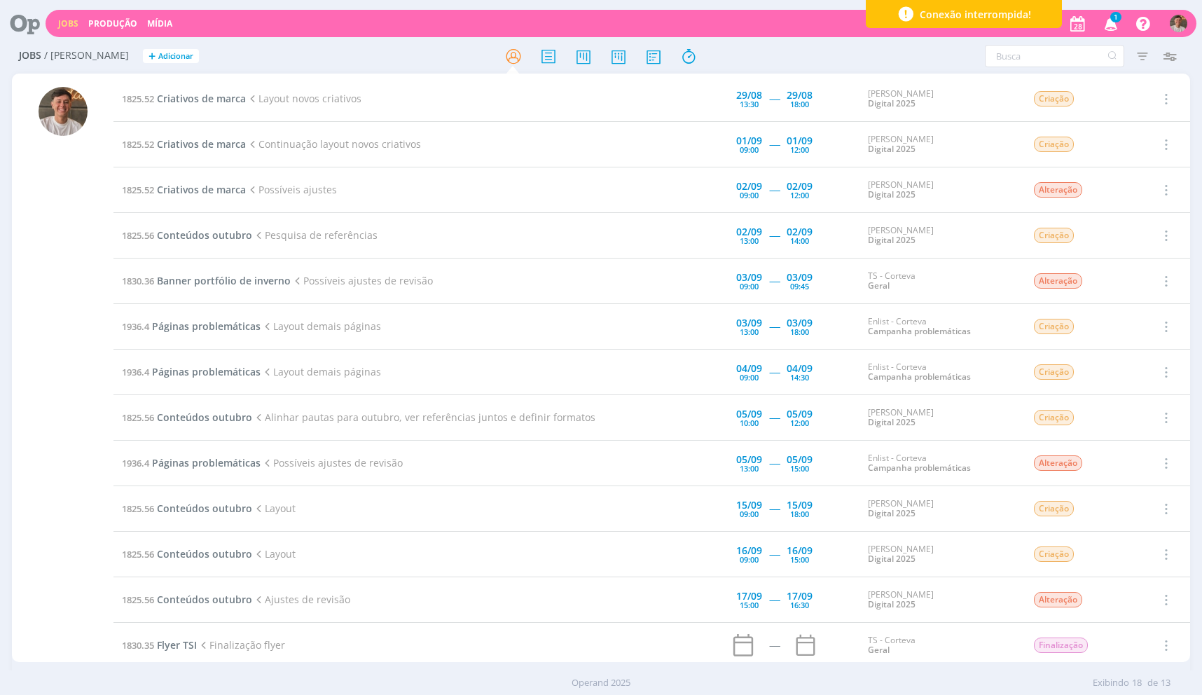
drag, startPoint x: 851, startPoint y: 64, endPoint x: 849, endPoint y: 50, distance: 13.5
click at [1109, 26] on icon "button" at bounding box center [1111, 23] width 25 height 24
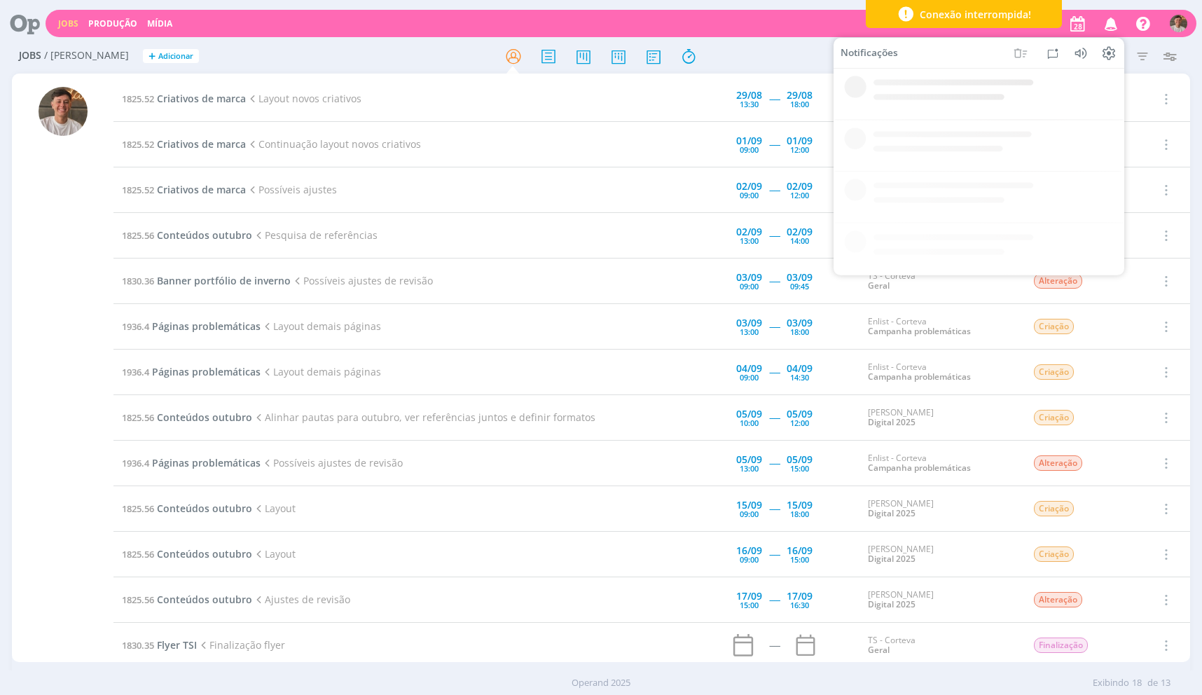
click at [1110, 23] on icon "button" at bounding box center [1111, 23] width 25 height 24
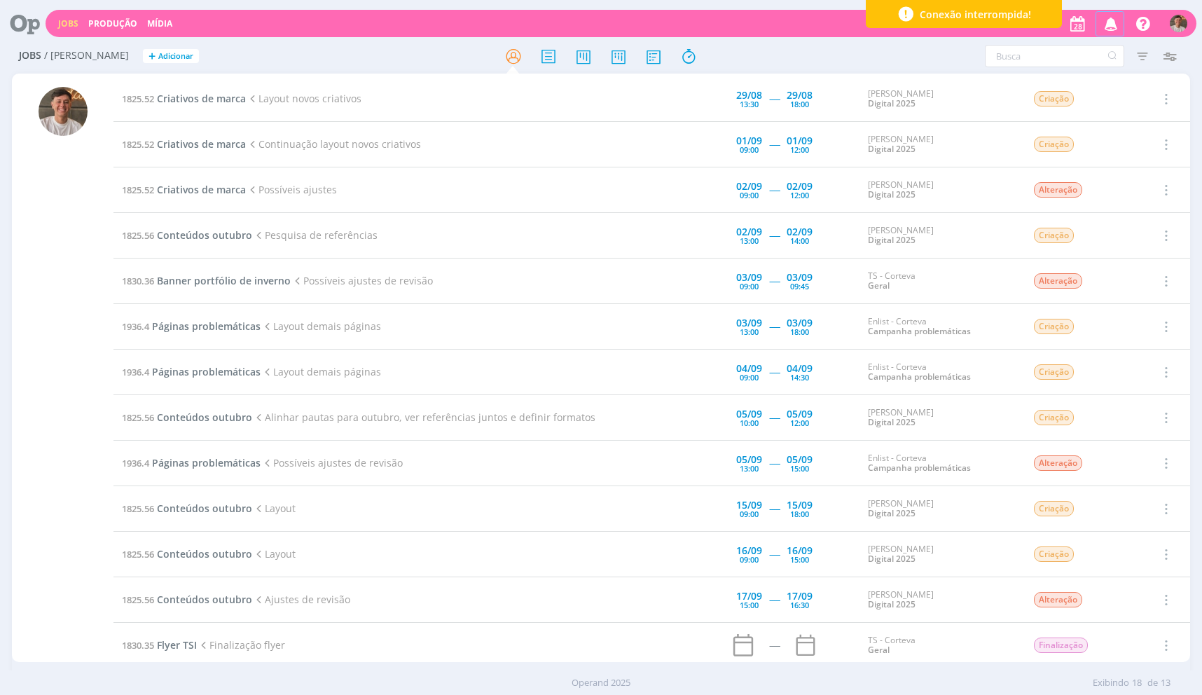
click at [1116, 20] on icon "button" at bounding box center [1111, 23] width 25 height 24
